Goal: Task Accomplishment & Management: Complete application form

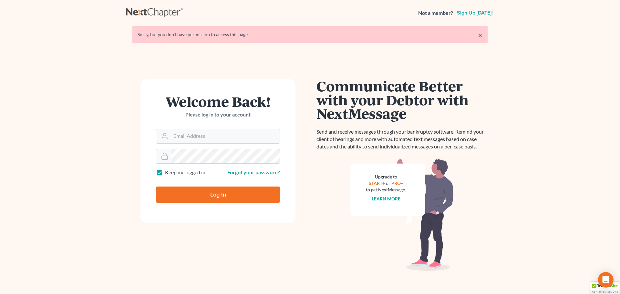
type input "[EMAIL_ADDRESS][DOMAIN_NAME]"
click at [214, 193] on input "Log In" at bounding box center [218, 195] width 124 height 16
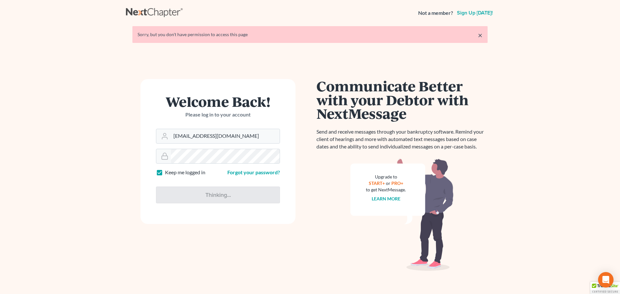
type input "Thinking..."
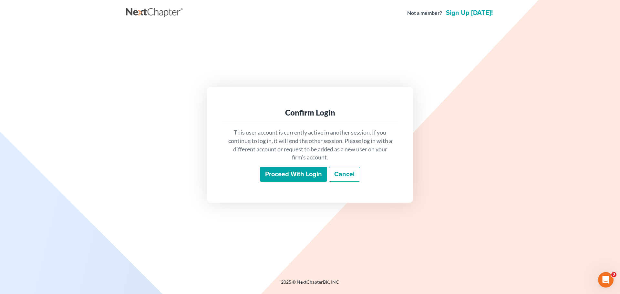
click at [284, 176] on input "Proceed with login" at bounding box center [293, 174] width 67 height 15
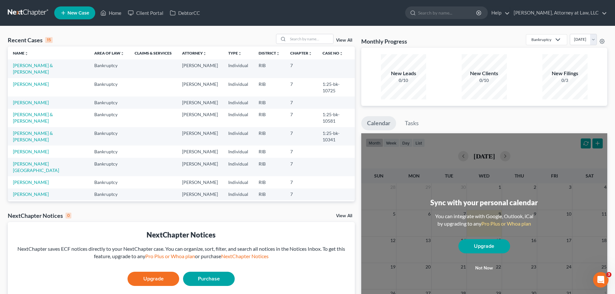
click at [68, 11] on span "New Case" at bounding box center [79, 13] width 22 height 5
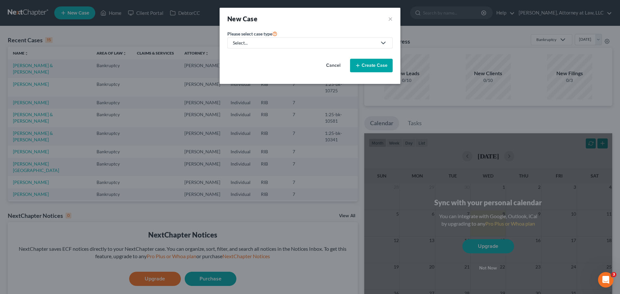
click at [384, 43] on icon at bounding box center [384, 43] width 8 height 8
click at [250, 58] on div "Bankruptcy" at bounding box center [245, 56] width 23 height 6
select select "71"
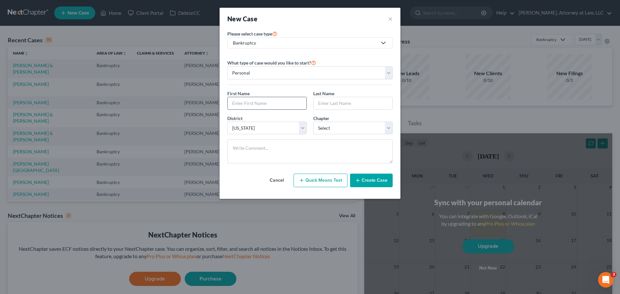
click at [262, 100] on input "text" at bounding box center [267, 103] width 79 height 12
type input "[PERSON_NAME]"
type input "Link"
click at [384, 131] on select "Select 7 11 12 13" at bounding box center [352, 128] width 79 height 13
select select "0"
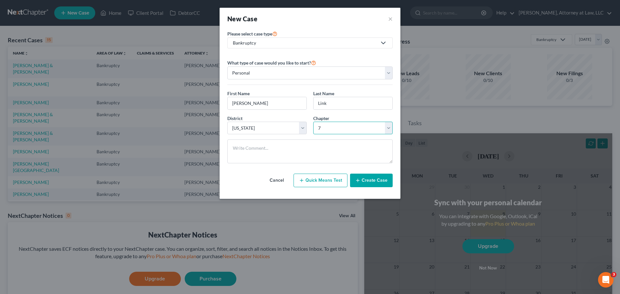
click at [313, 122] on select "Select 7 11 12 13" at bounding box center [352, 128] width 79 height 13
click at [366, 181] on button "Create Case" at bounding box center [371, 181] width 43 height 14
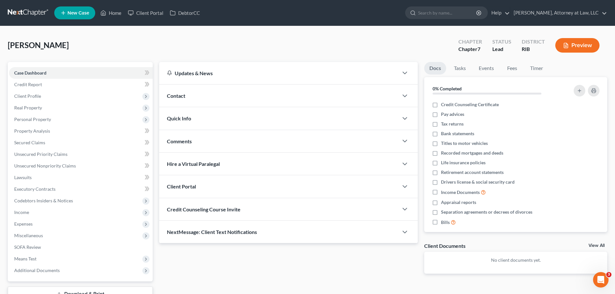
click at [400, 188] on div at bounding box center [408, 186] width 19 height 13
click at [405, 187] on polyline "button" at bounding box center [405, 187] width 4 height 2
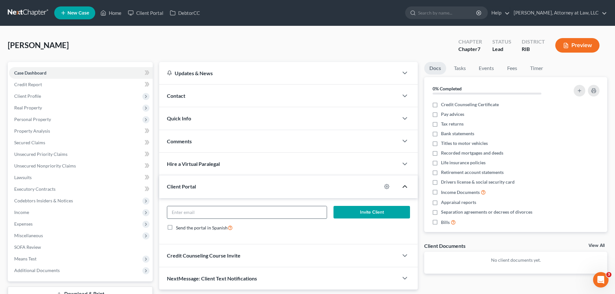
click at [300, 209] on input "email" at bounding box center [246, 212] width 159 height 12
paste input "[EMAIL_ADDRESS][DOMAIN_NAME]"
type input "[EMAIL_ADDRESS][DOMAIN_NAME]"
click at [389, 241] on div "[EMAIL_ADDRESS][DOMAIN_NAME] Invite Client Send the portal in Spanish" at bounding box center [288, 221] width 259 height 47
click at [368, 213] on button "Invite Client" at bounding box center [372, 212] width 77 height 13
